Goal: Navigation & Orientation: Find specific page/section

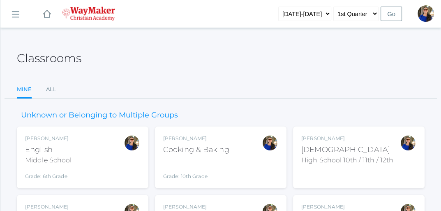
click at [206, 156] on div "[PERSON_NAME] Cooking & Baking Grade: 10th Grade COOKING" at bounding box center [196, 157] width 66 height 45
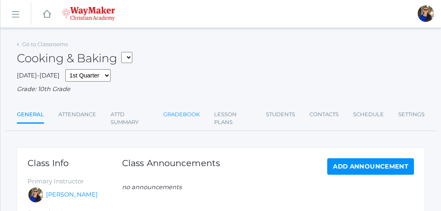
click at [180, 114] on link "Gradebook" at bounding box center [181, 114] width 37 height 16
click at [146, 80] on div "[DATE]-[DATE] 1st Quarter 2nd Quarter 3rd Quarter 4th Quarter Grade: 10th Grade" at bounding box center [221, 81] width 408 height 25
click at [45, 44] on link "Go to Classrooms" at bounding box center [45, 44] width 46 height 7
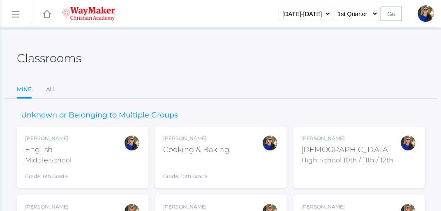
click at [320, 160] on div "High School 10th / 11th / 12th" at bounding box center [348, 160] width 92 height 10
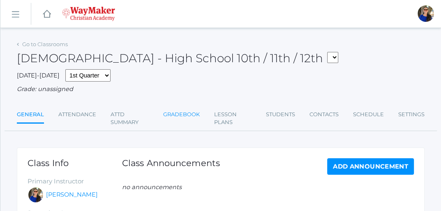
click at [179, 112] on link "Gradebook" at bounding box center [181, 114] width 37 height 16
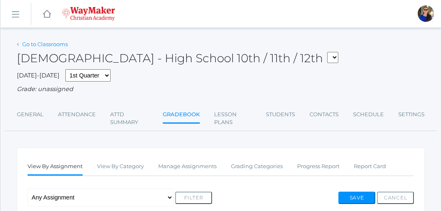
click at [51, 43] on link "Go to Classrooms" at bounding box center [45, 44] width 46 height 7
